Goal: Navigation & Orientation: Find specific page/section

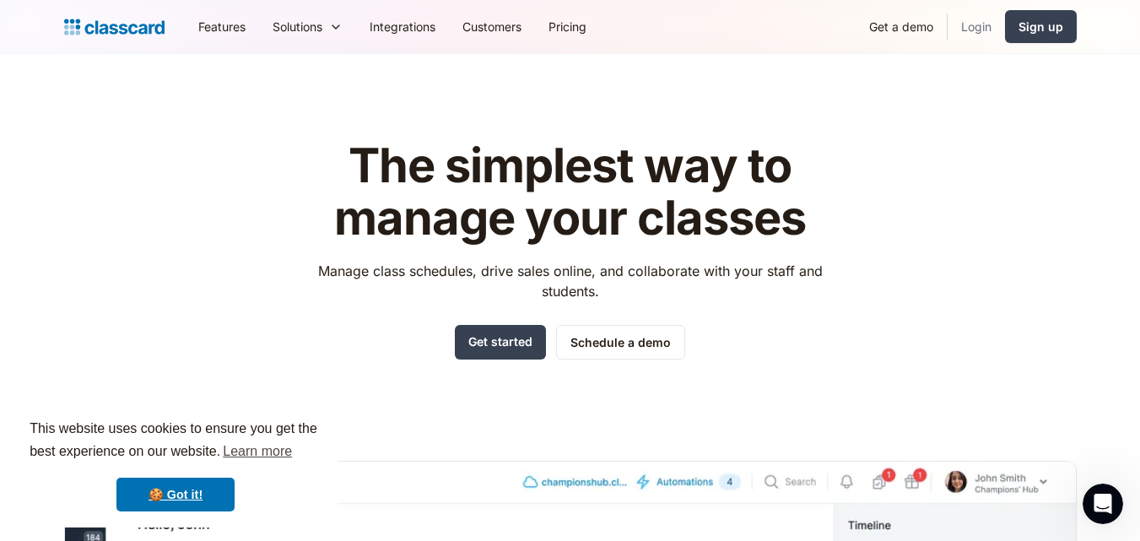
click at [974, 19] on link "Login" at bounding box center [975, 27] width 57 height 38
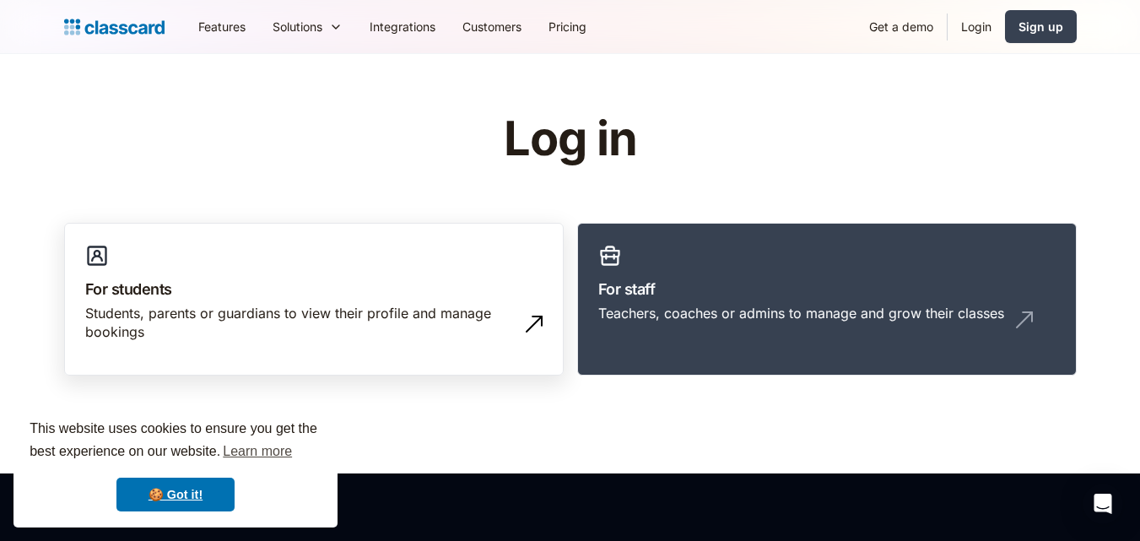
click at [271, 316] on div "Students, parents or guardians to view their profile and manage bookings" at bounding box center [297, 323] width 424 height 38
